Goal: Information Seeking & Learning: Understand process/instructions

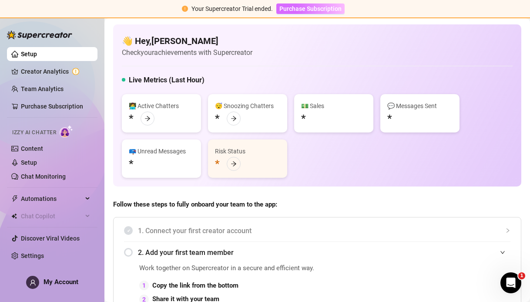
click at [306, 10] on span "Purchase Subscription" at bounding box center [310, 8] width 62 height 7
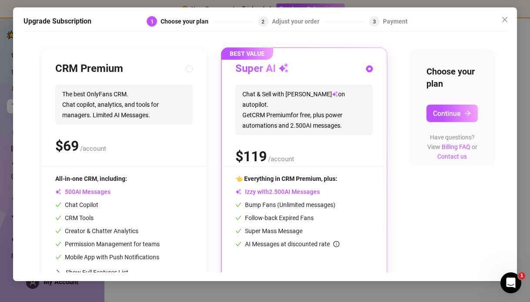
scroll to position [104, 0]
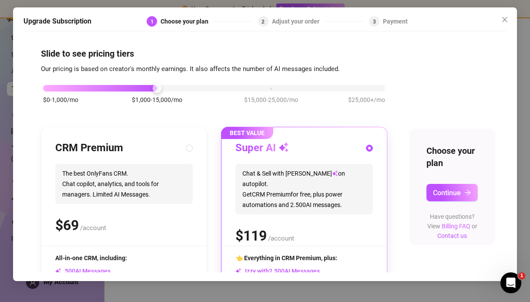
click at [454, 229] on link "Billing FAQ" at bounding box center [456, 225] width 29 height 7
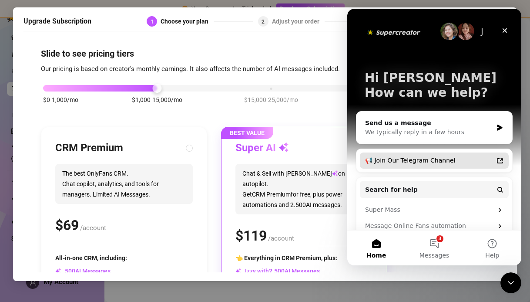
scroll to position [44, 0]
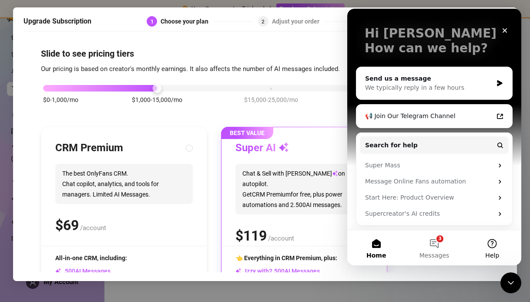
click at [494, 249] on button "Help" at bounding box center [492, 247] width 58 height 35
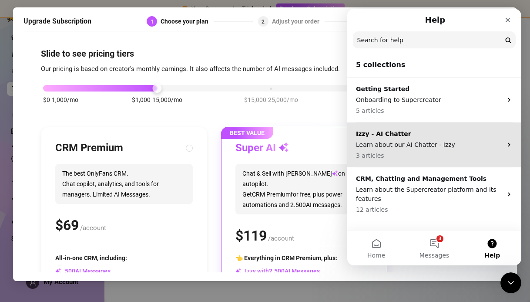
click at [455, 149] on div "Izzy - AI Chatter Learn about our AI Chatter - Izzy 3 articles" at bounding box center [429, 144] width 146 height 31
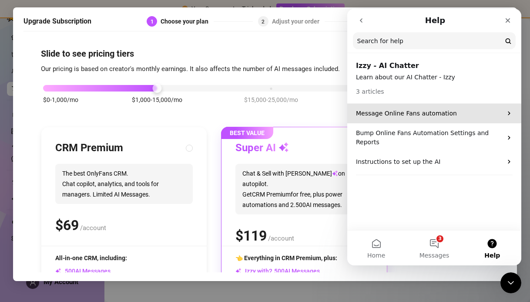
click at [444, 114] on p "Message Online Fans automation" at bounding box center [429, 113] width 146 height 9
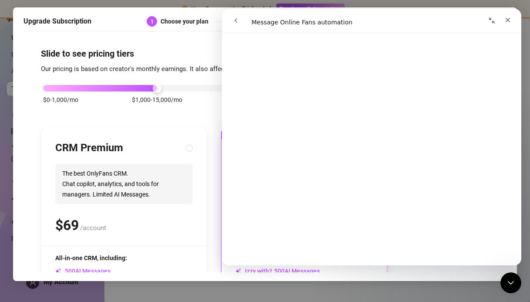
scroll to position [87, 0]
click at [231, 20] on button "go back" at bounding box center [236, 20] width 17 height 17
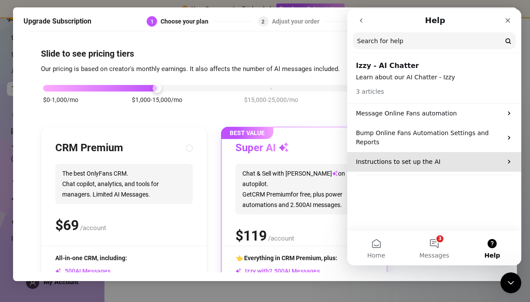
click at [456, 157] on p "Instructions to set up the AI" at bounding box center [429, 161] width 146 height 9
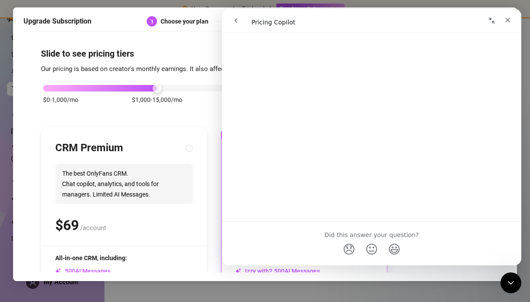
scroll to position [1531, 0]
click at [511, 20] on div "Close" at bounding box center [508, 20] width 16 height 16
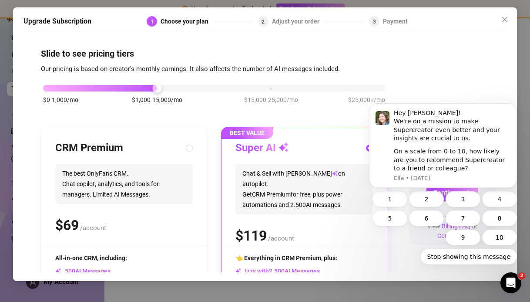
scroll to position [0, 0]
click at [514, 105] on icon "Dismiss notification" at bounding box center [514, 105] width 3 height 3
